Goal: Information Seeking & Learning: Learn about a topic

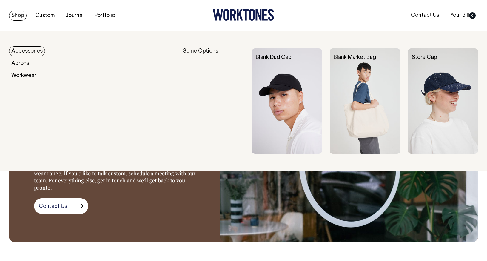
scroll to position [803, 0]
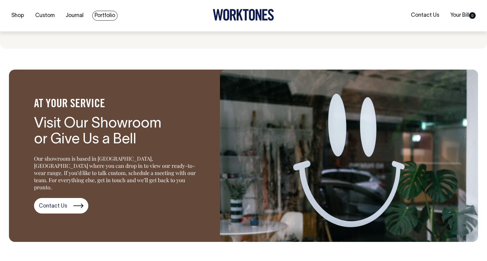
click at [105, 15] on link "Portfolio" at bounding box center [104, 16] width 25 height 10
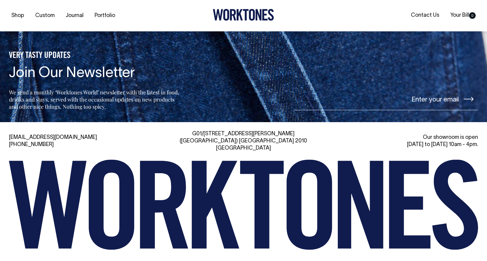
scroll to position [817, 0]
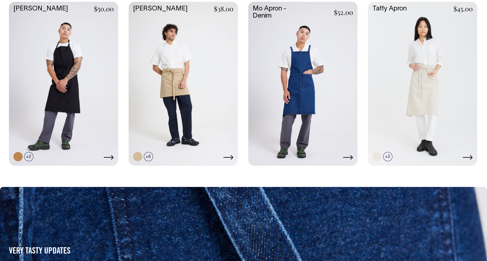
click at [307, 54] on link at bounding box center [302, 83] width 109 height 163
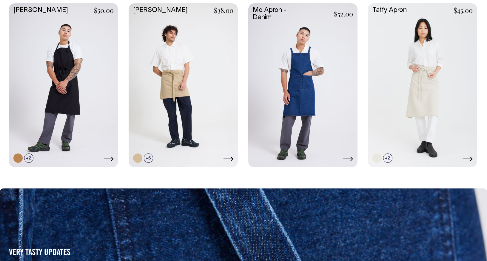
scroll to position [354, 0]
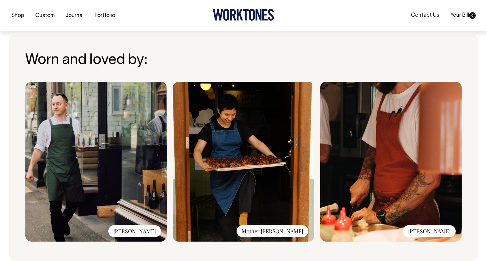
scroll to position [370, 0]
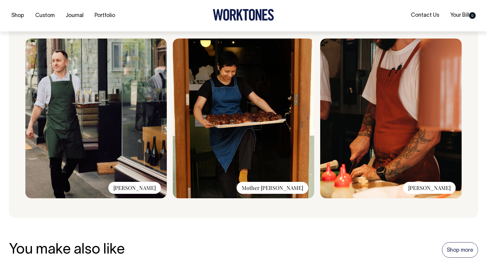
click at [240, 102] on img at bounding box center [244, 119] width 142 height 160
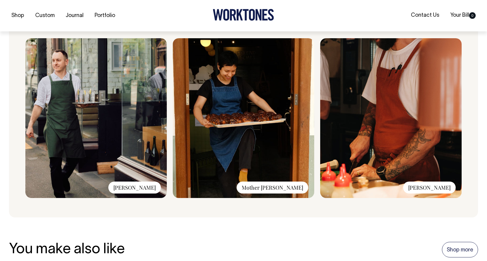
scroll to position [414, 0]
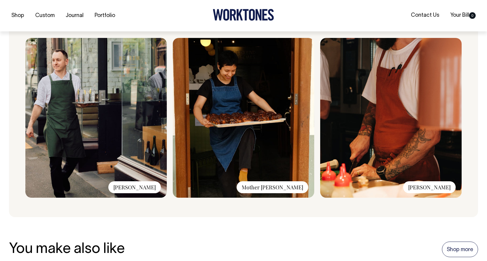
click at [0, 0] on body "Shop Custom Journal Portfolio Contact Us Your Bill 0 Accessories Aprons Workwear" at bounding box center [243, 178] width 487 height 1185
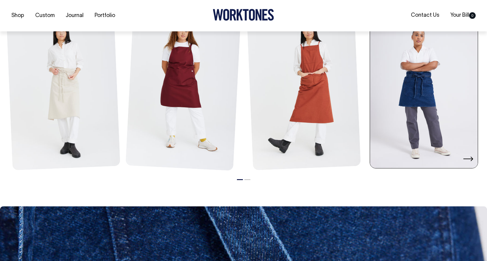
click at [416, 75] on link at bounding box center [424, 87] width 108 height 163
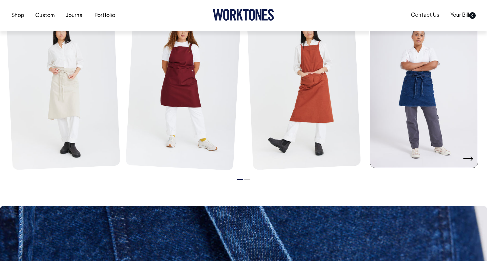
scroll to position [687, 0]
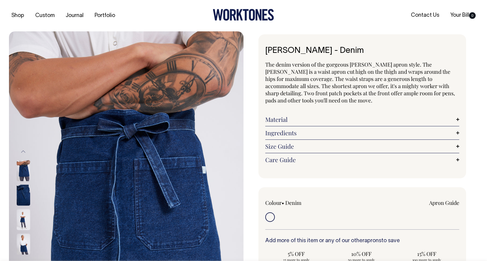
drag, startPoint x: 357, startPoint y: 70, endPoint x: 44, endPoint y: 2, distance: 320.2
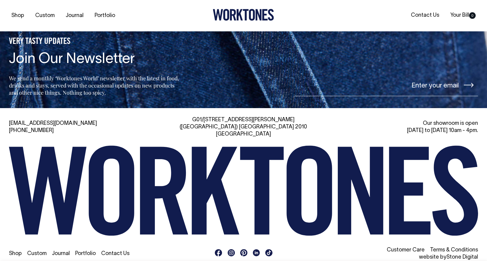
scroll to position [940, 0]
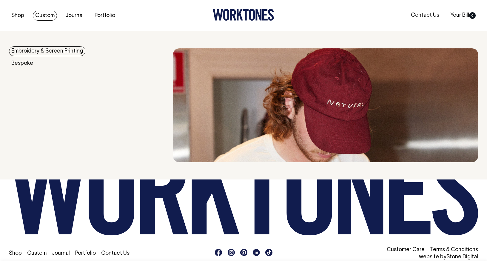
click at [42, 16] on link "Custom" at bounding box center [45, 16] width 24 height 10
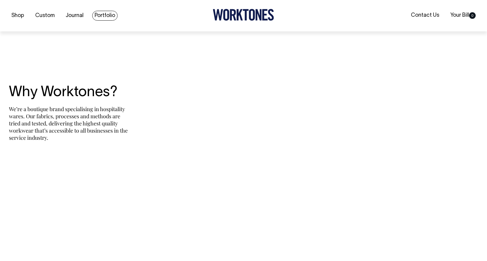
scroll to position [1236, 0]
click at [106, 18] on link "Portfolio" at bounding box center [104, 16] width 25 height 10
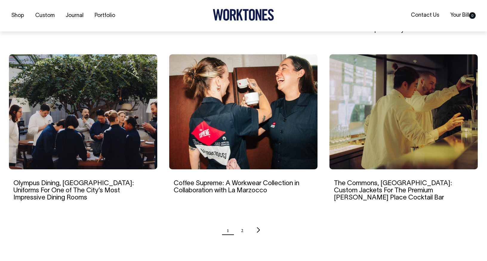
scroll to position [540, 0]
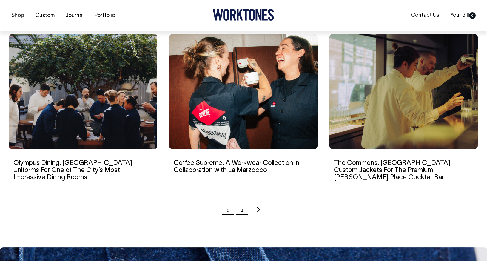
click at [242, 202] on link "2" at bounding box center [242, 209] width 3 height 15
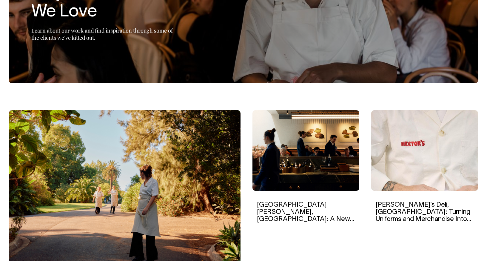
scroll to position [100, 0]
